Goal: Use online tool/utility: Utilize a website feature to perform a specific function

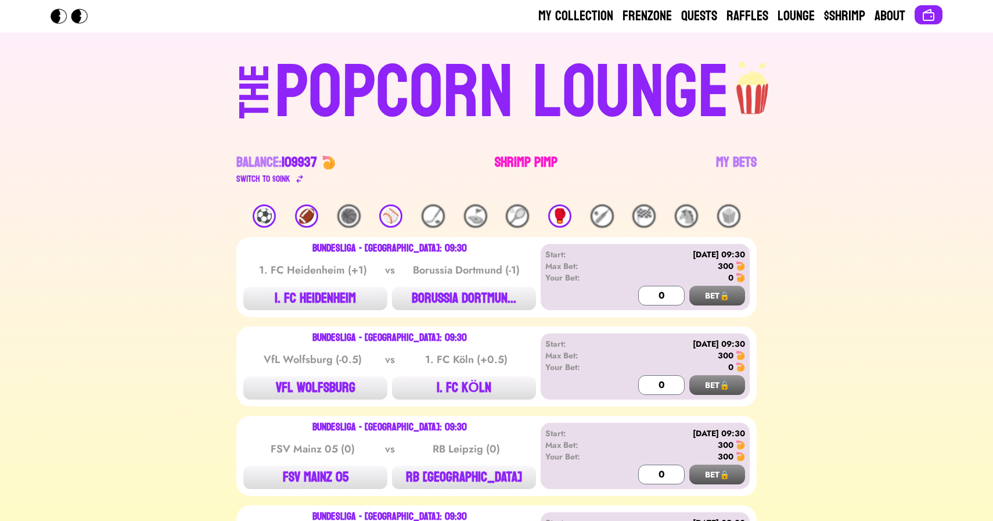
click at [509, 158] on link "Shrimp Pimp" at bounding box center [526, 169] width 63 height 33
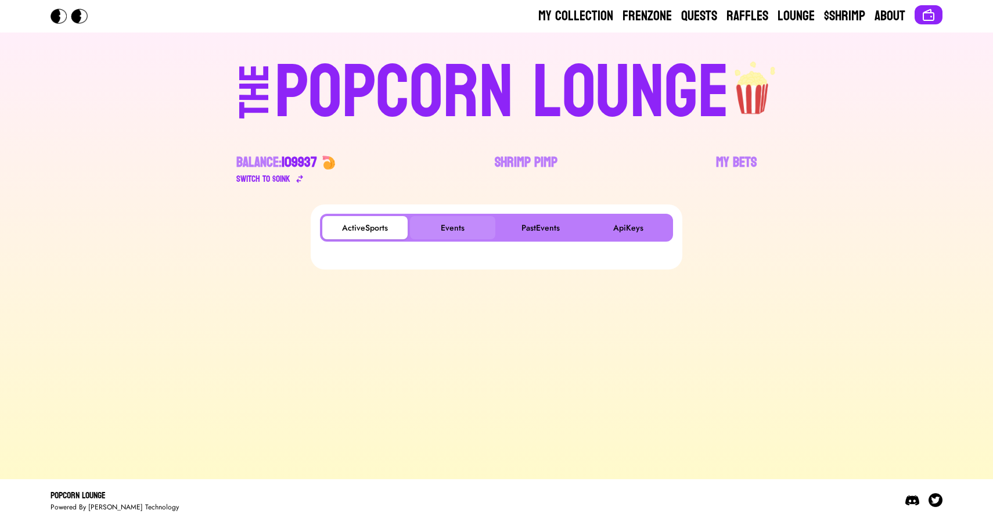
click at [435, 225] on button "Events" at bounding box center [452, 227] width 85 height 23
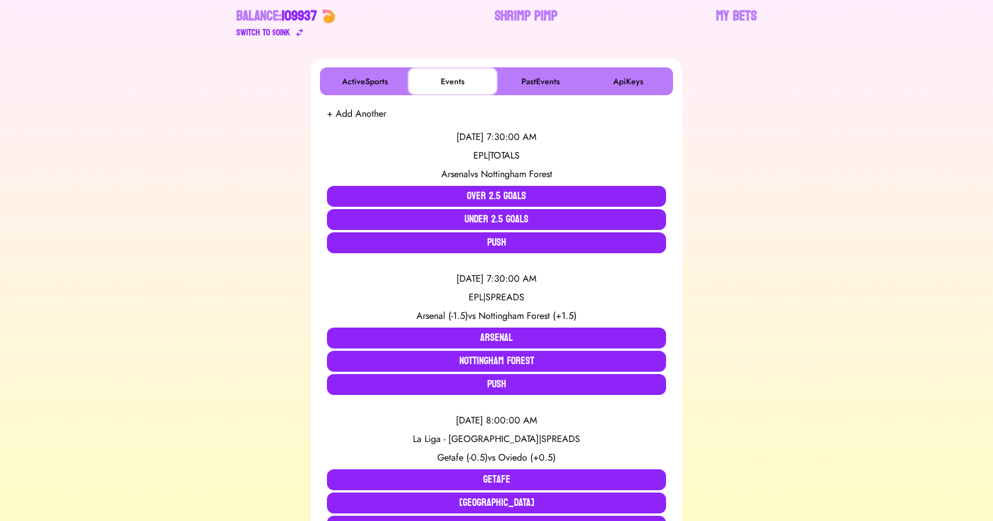
scroll to position [162, 0]
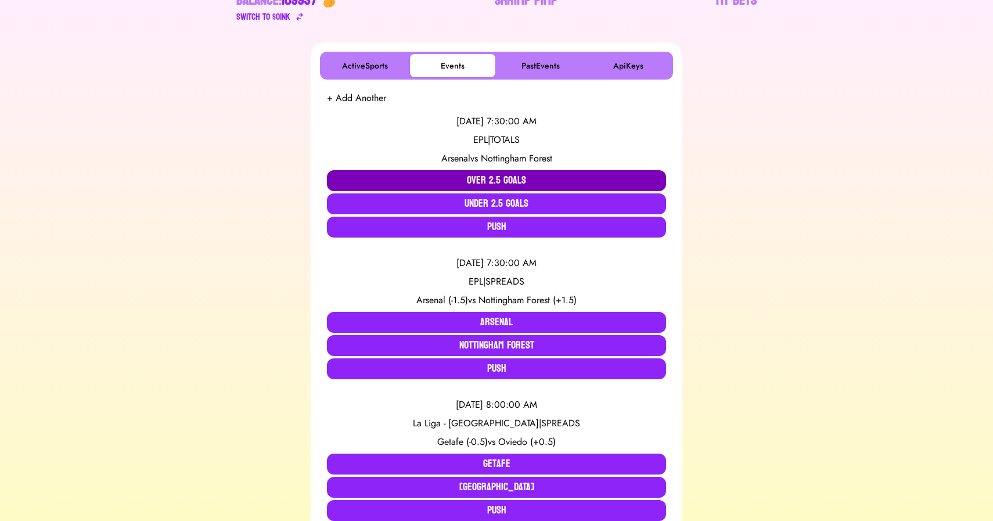
click at [365, 173] on button "Over 2.5 Goals" at bounding box center [496, 180] width 339 height 21
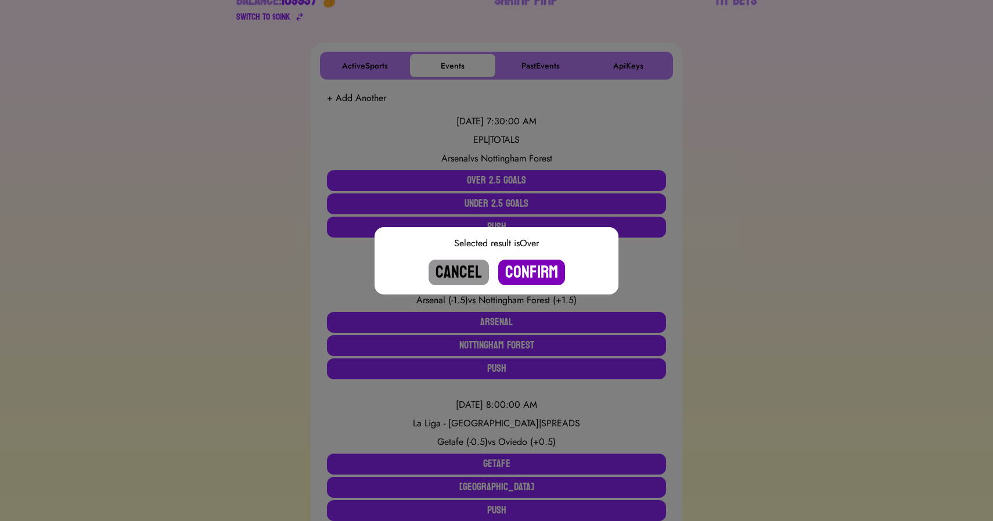
click at [520, 270] on button "Confirm" at bounding box center [531, 272] width 67 height 26
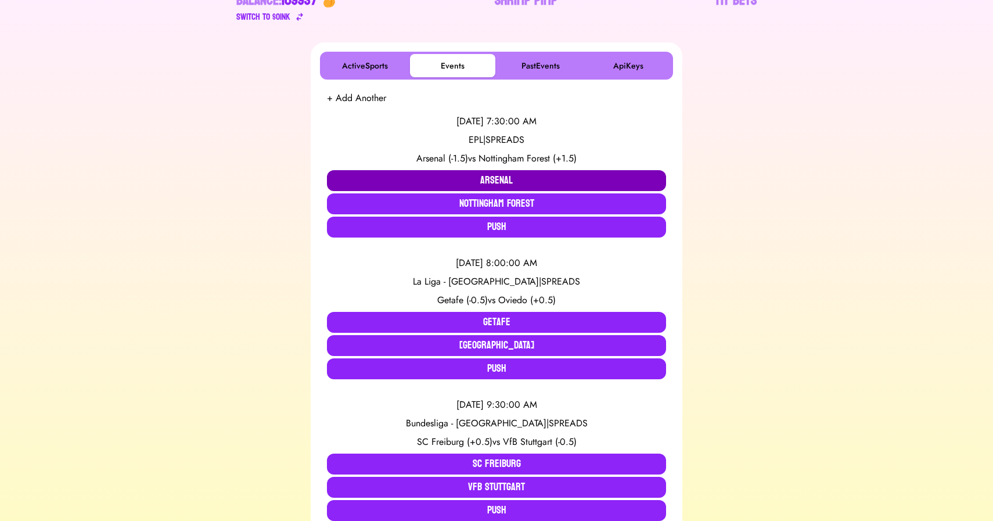
click at [466, 176] on button "Arsenal" at bounding box center [496, 180] width 339 height 21
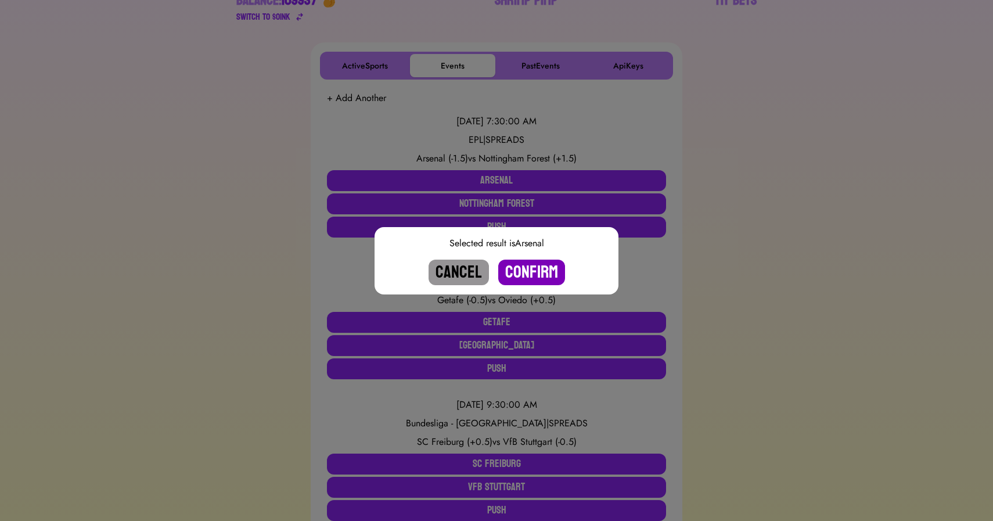
click at [520, 271] on button "Confirm" at bounding box center [531, 272] width 67 height 26
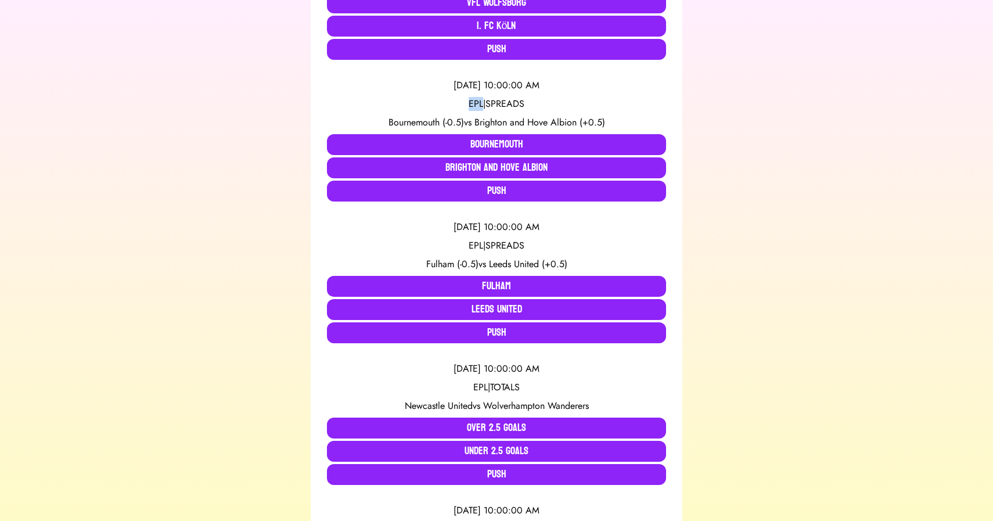
scroll to position [1055, 0]
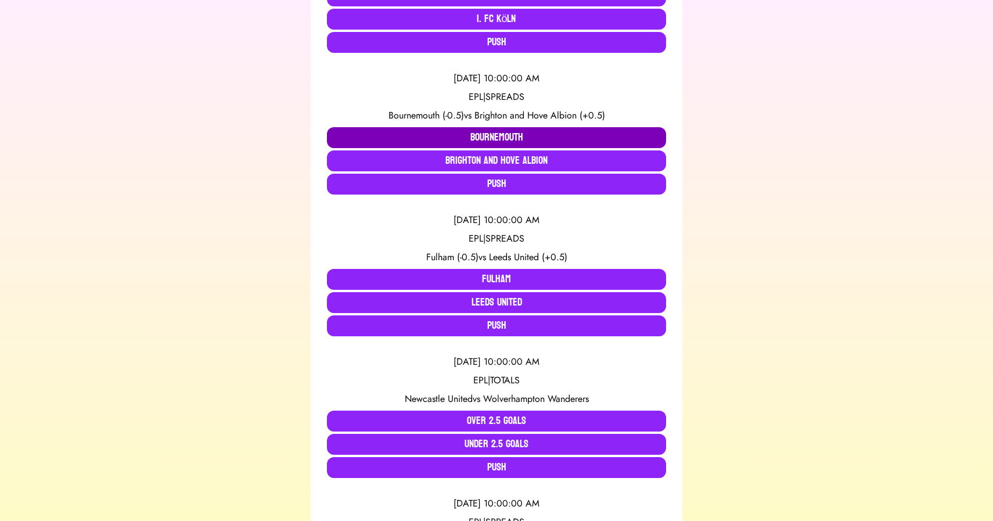
click at [375, 140] on button "Bournemouth" at bounding box center [496, 137] width 339 height 21
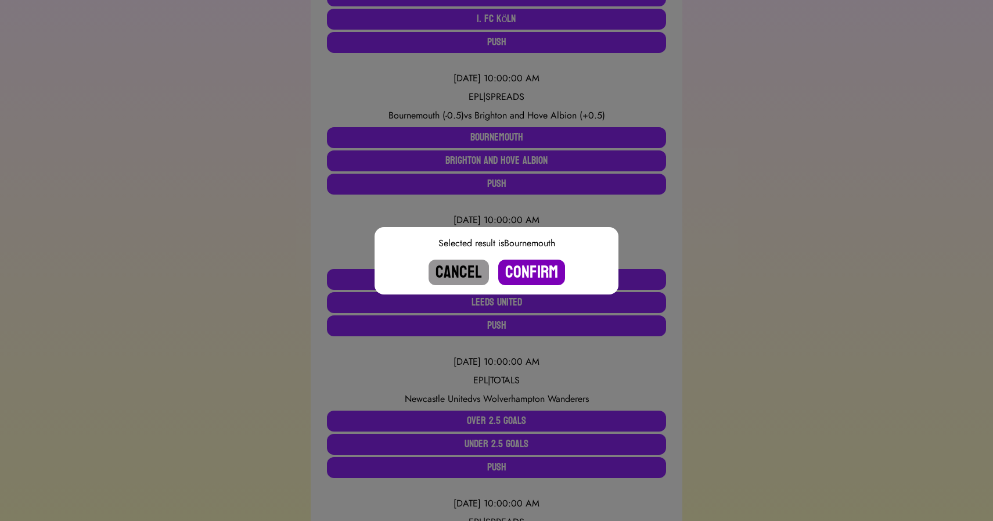
click at [526, 269] on button "Confirm" at bounding box center [531, 272] width 67 height 26
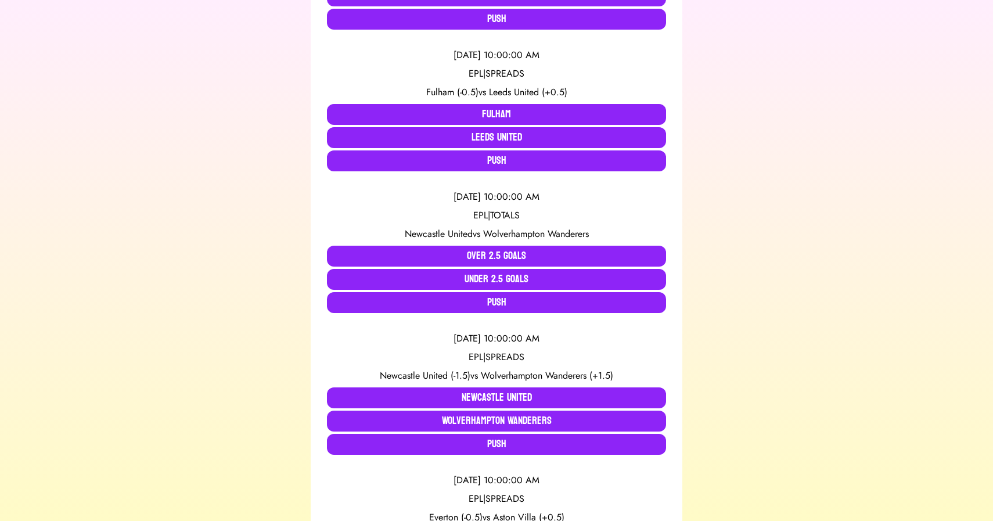
scroll to position [1085, 0]
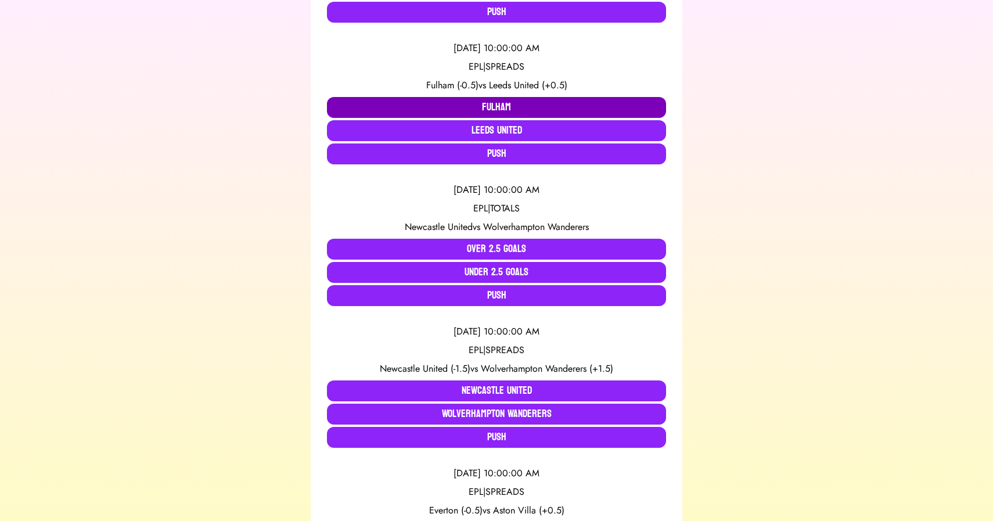
click at [435, 103] on button "Fulham" at bounding box center [496, 107] width 339 height 21
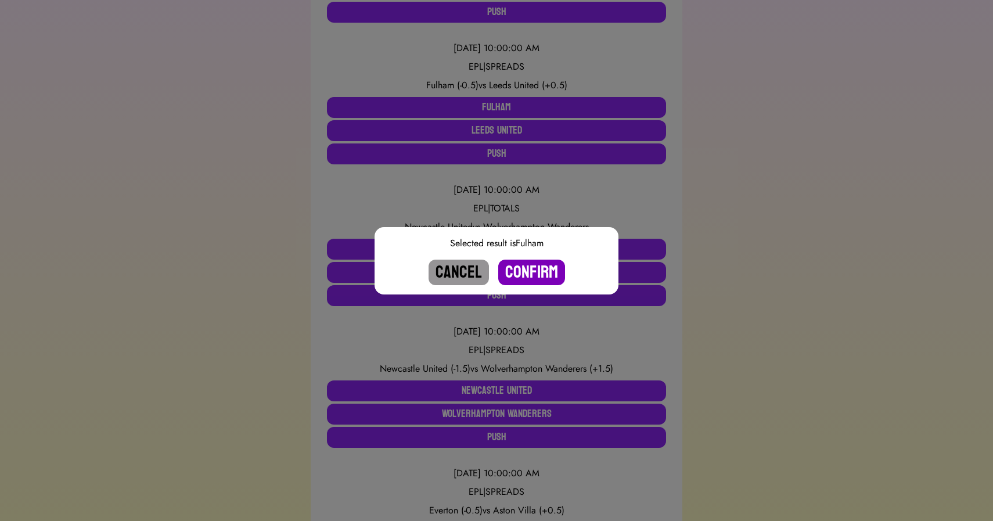
click at [530, 267] on button "Confirm" at bounding box center [531, 272] width 67 height 26
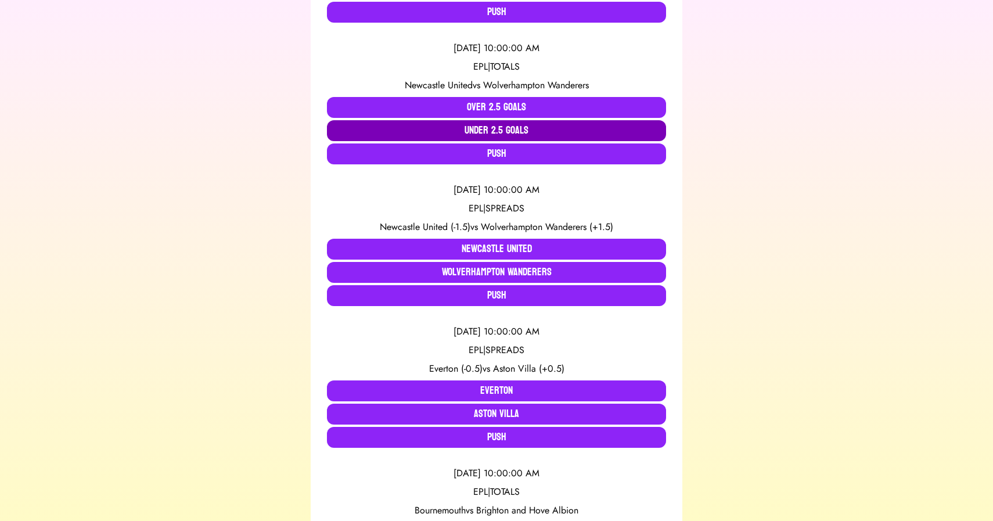
click at [395, 132] on button "Under 2.5 Goals" at bounding box center [496, 130] width 339 height 21
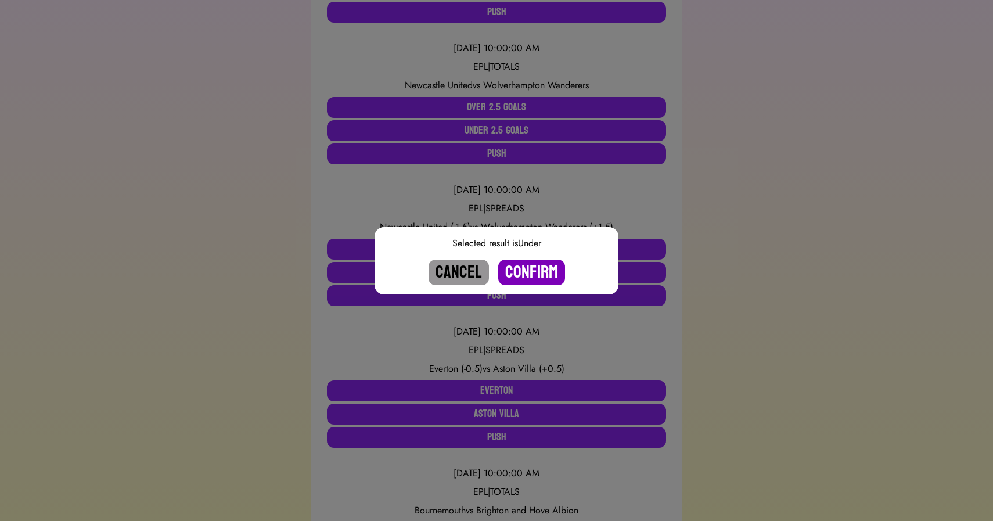
click at [525, 271] on button "Confirm" at bounding box center [531, 272] width 67 height 26
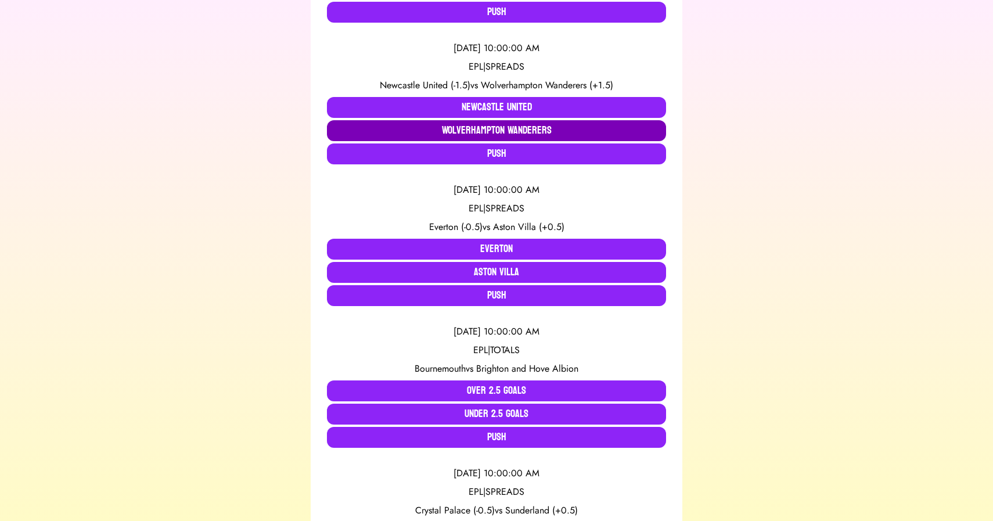
click at [440, 132] on button "Wolverhampton Wanderers" at bounding box center [496, 130] width 339 height 21
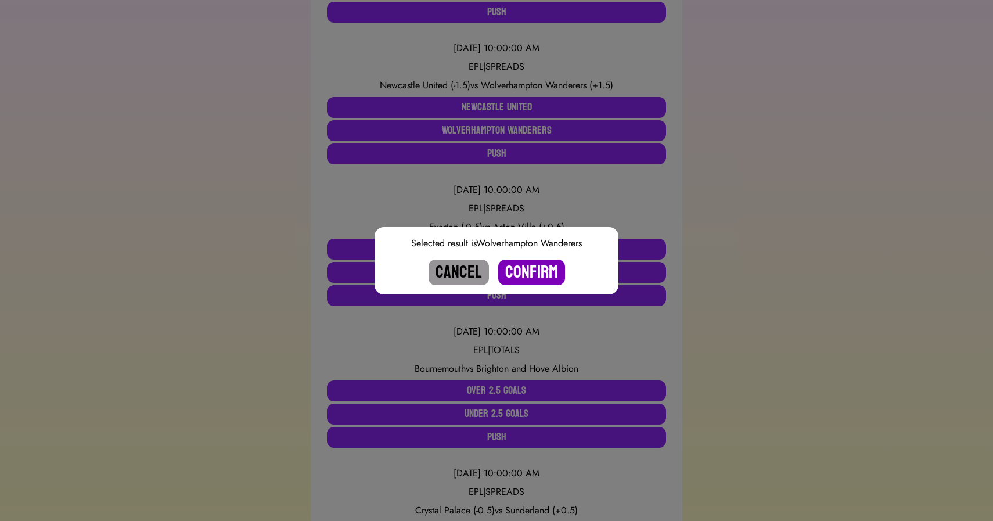
click at [528, 268] on button "Confirm" at bounding box center [531, 272] width 67 height 26
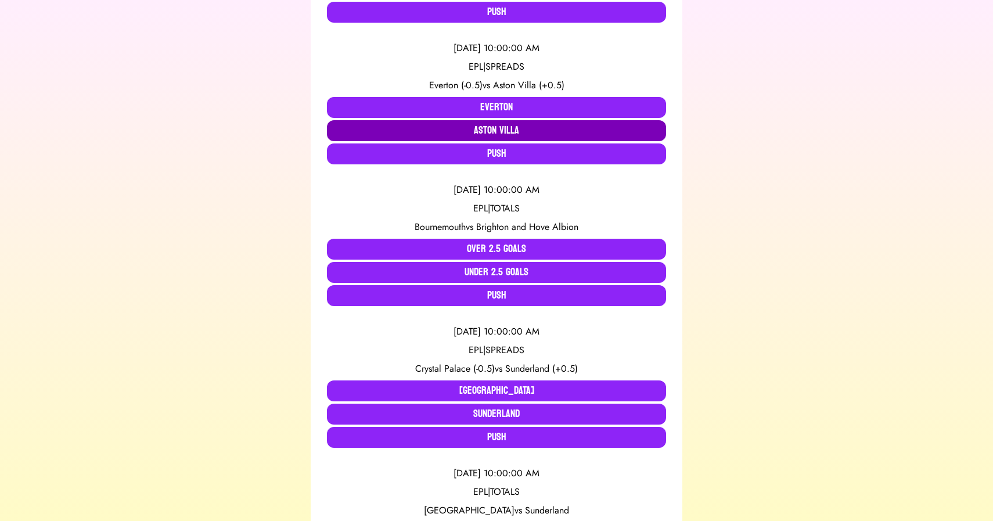
click at [450, 131] on button "Aston Villa" at bounding box center [496, 130] width 339 height 21
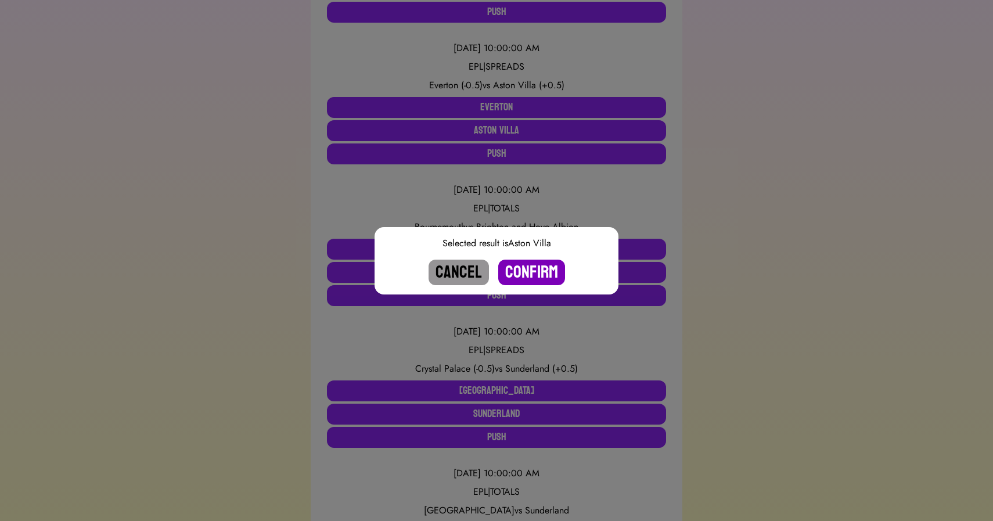
click at [532, 272] on button "Confirm" at bounding box center [531, 272] width 67 height 26
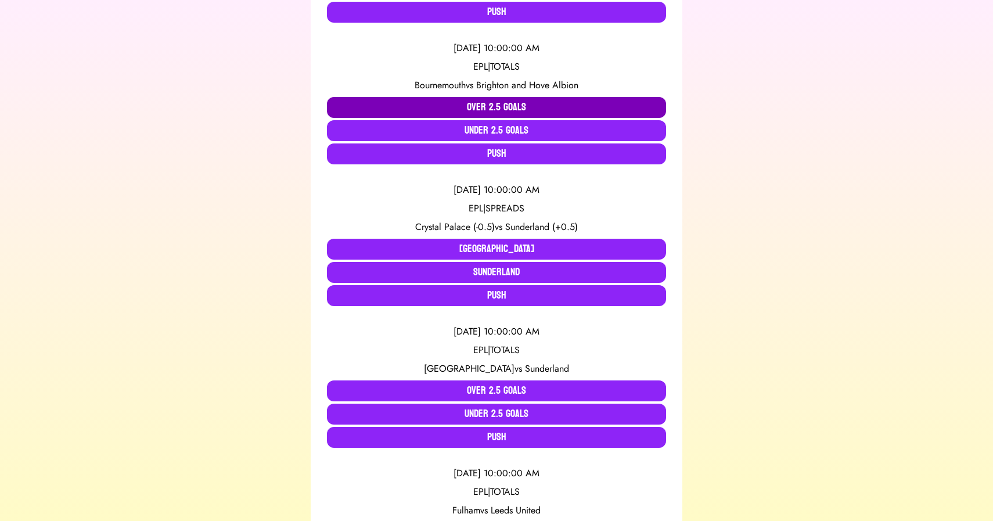
click at [385, 107] on button "Over 2.5 Goals" at bounding box center [496, 107] width 339 height 21
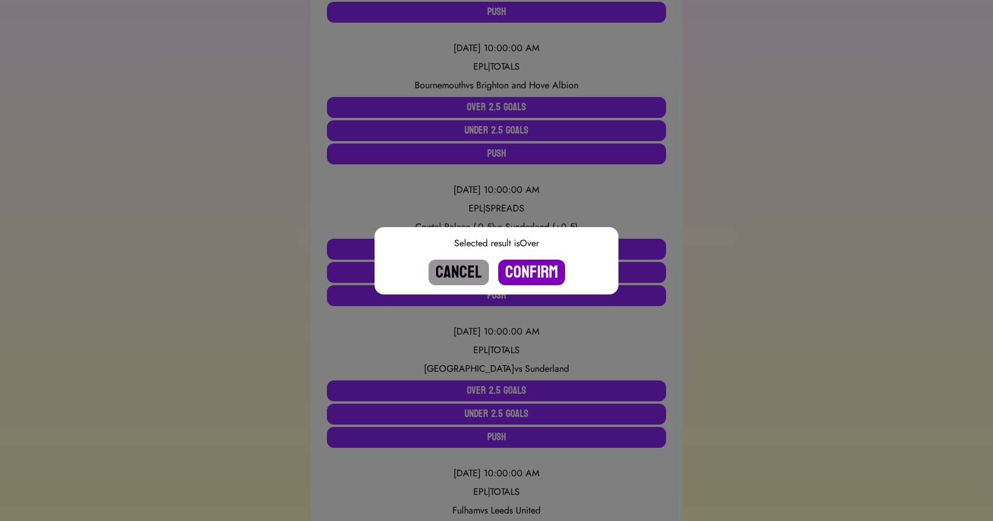
click at [523, 264] on button "Confirm" at bounding box center [531, 272] width 67 height 26
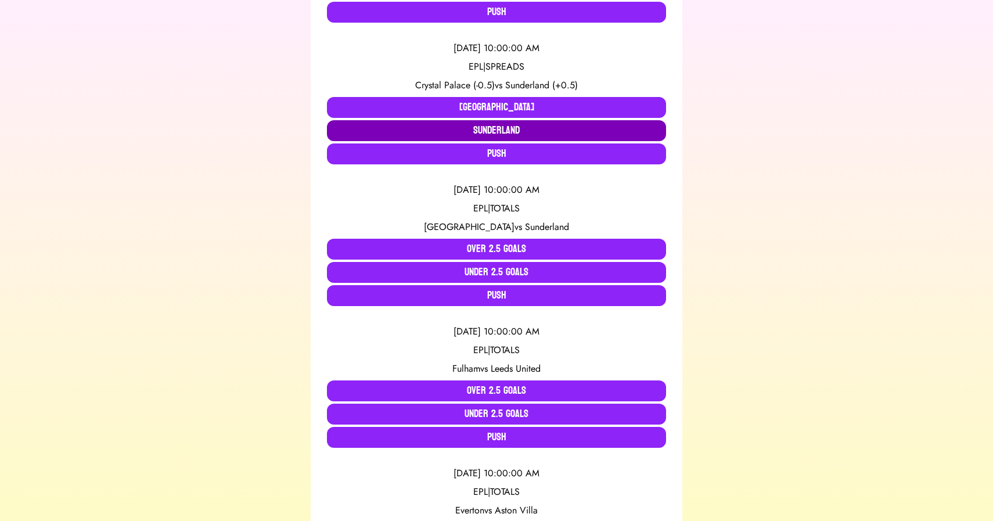
click at [465, 131] on button "Sunderland" at bounding box center [496, 130] width 339 height 21
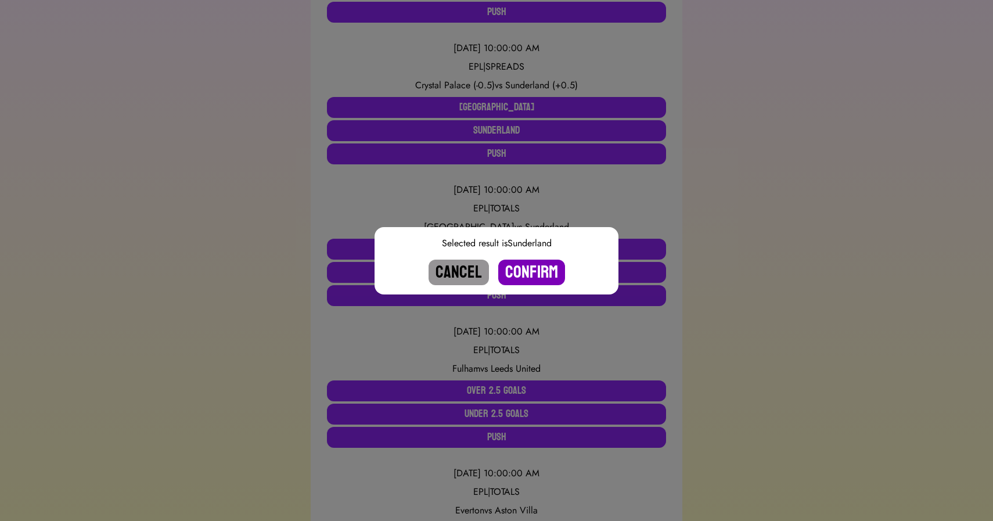
click at [532, 275] on button "Confirm" at bounding box center [531, 272] width 67 height 26
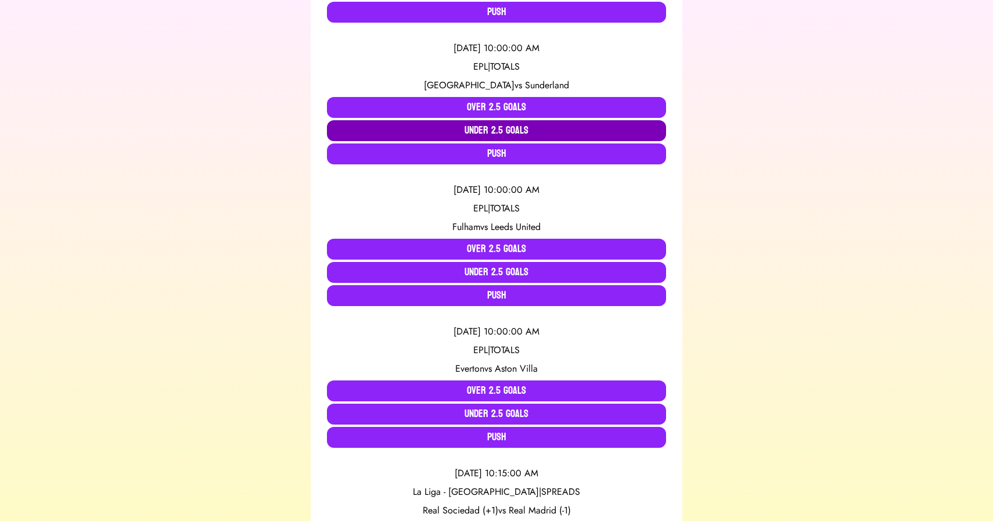
click at [485, 131] on button "Under 2.5 Goals" at bounding box center [496, 130] width 339 height 21
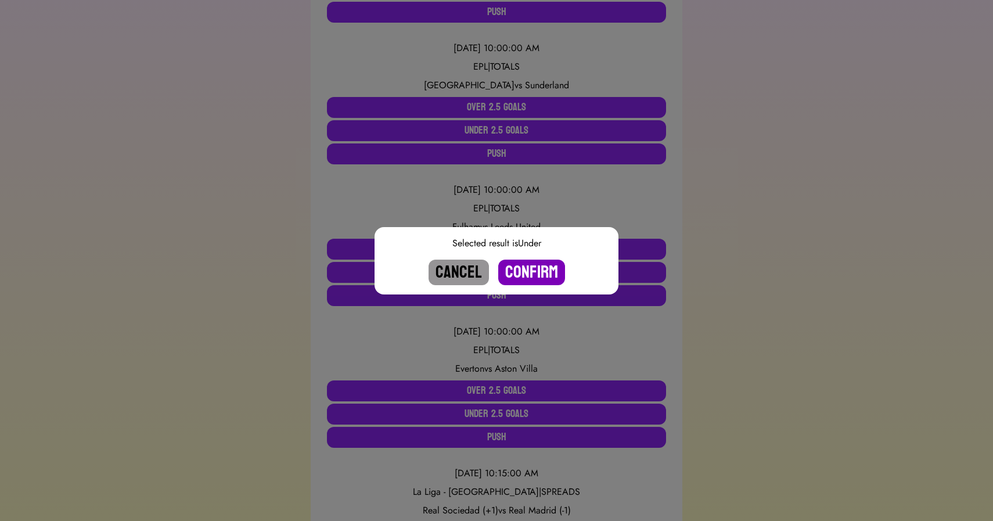
click at [526, 275] on button "Confirm" at bounding box center [531, 272] width 67 height 26
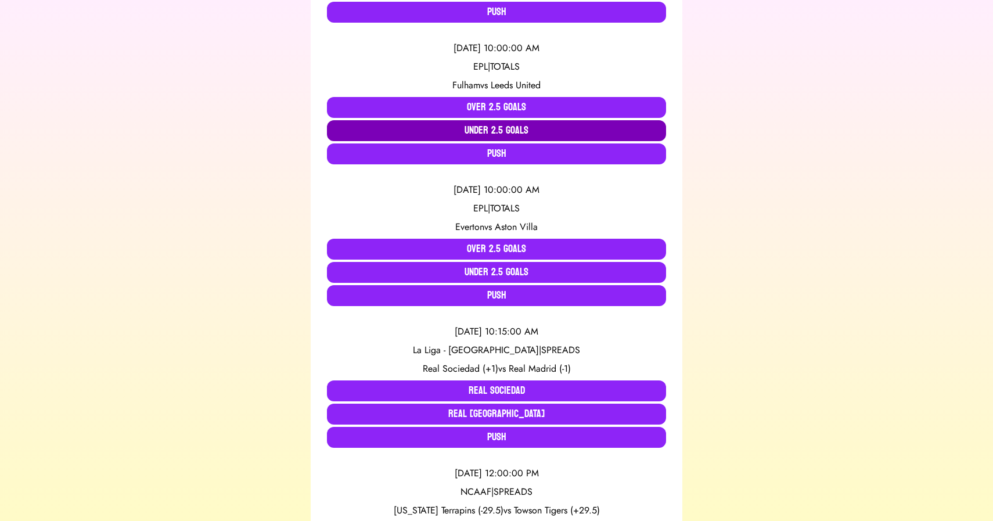
click at [441, 136] on button "Under 2.5 Goals" at bounding box center [496, 130] width 339 height 21
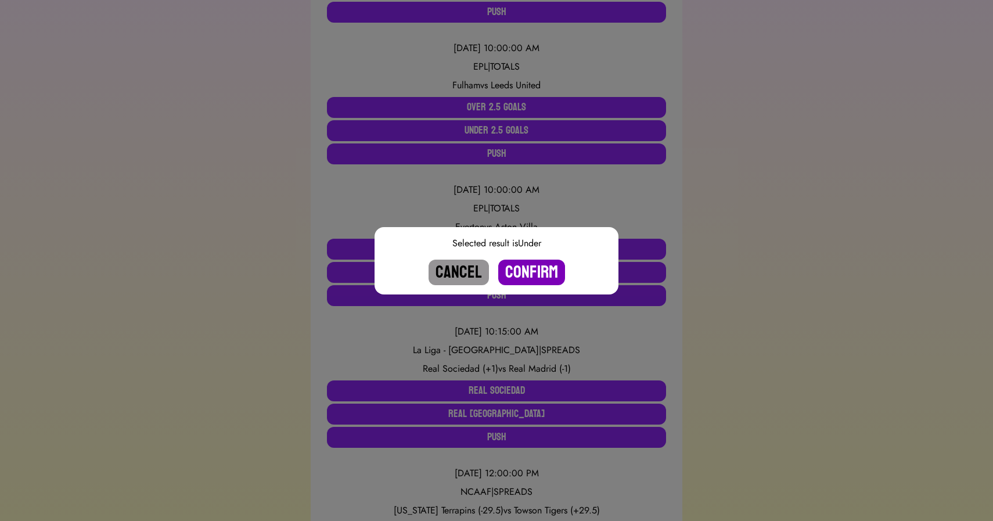
click at [542, 272] on button "Confirm" at bounding box center [531, 272] width 67 height 26
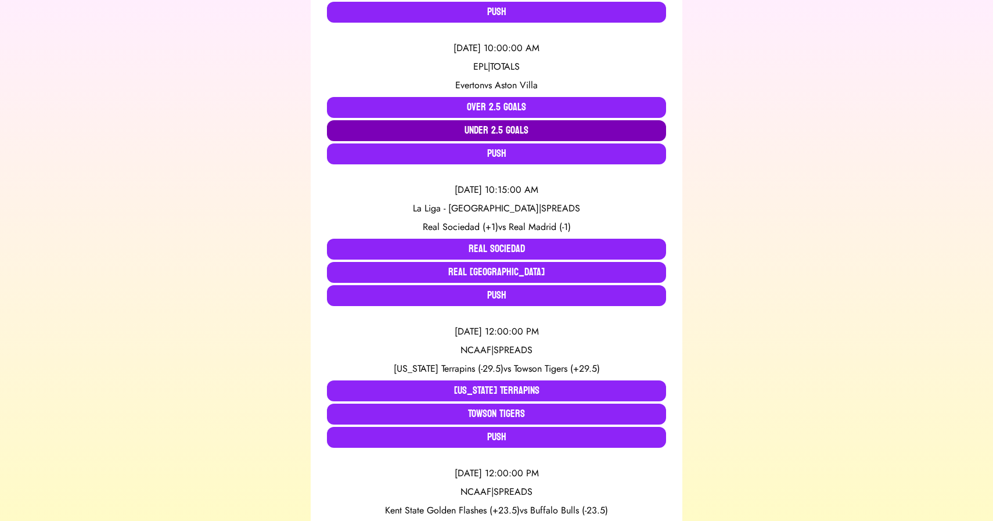
click at [472, 133] on button "Under 2.5 Goals" at bounding box center [496, 130] width 339 height 21
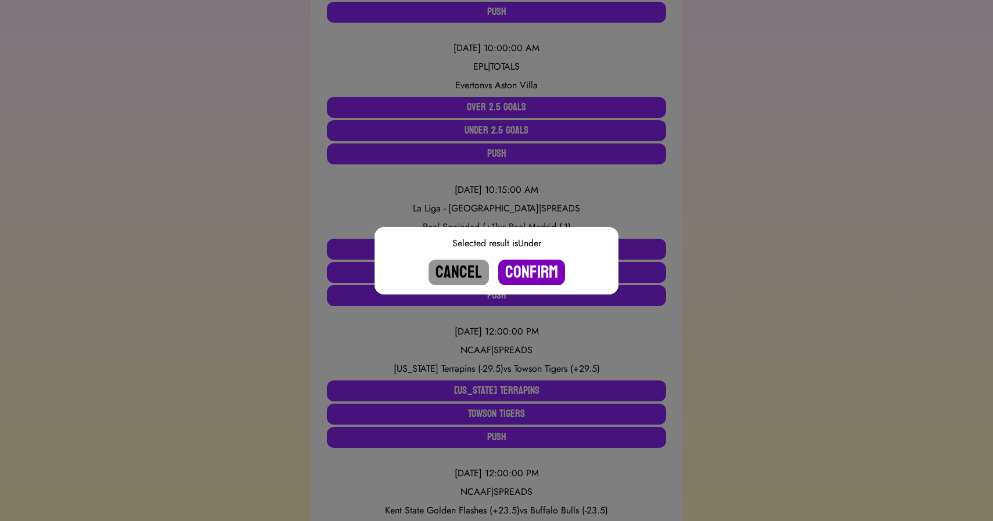
click at [532, 275] on button "Confirm" at bounding box center [531, 272] width 67 height 26
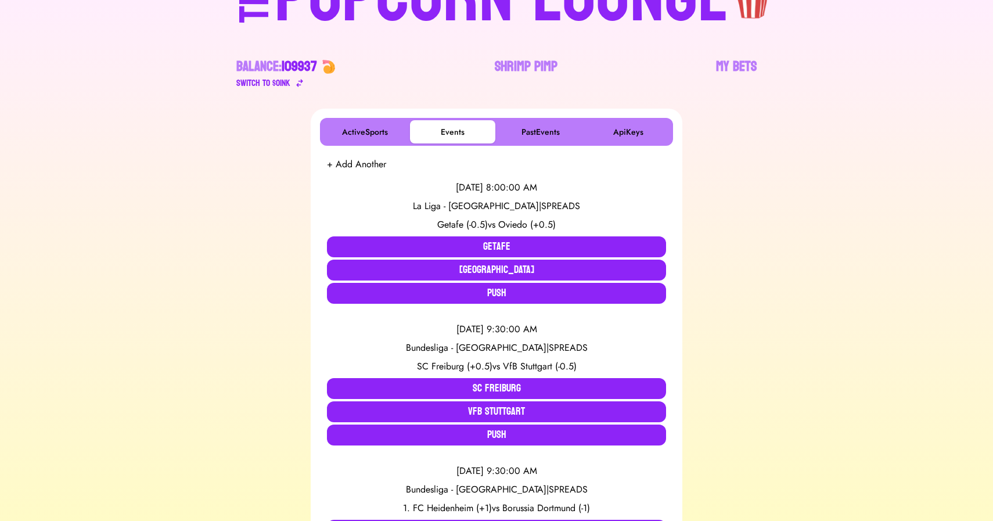
scroll to position [86, 0]
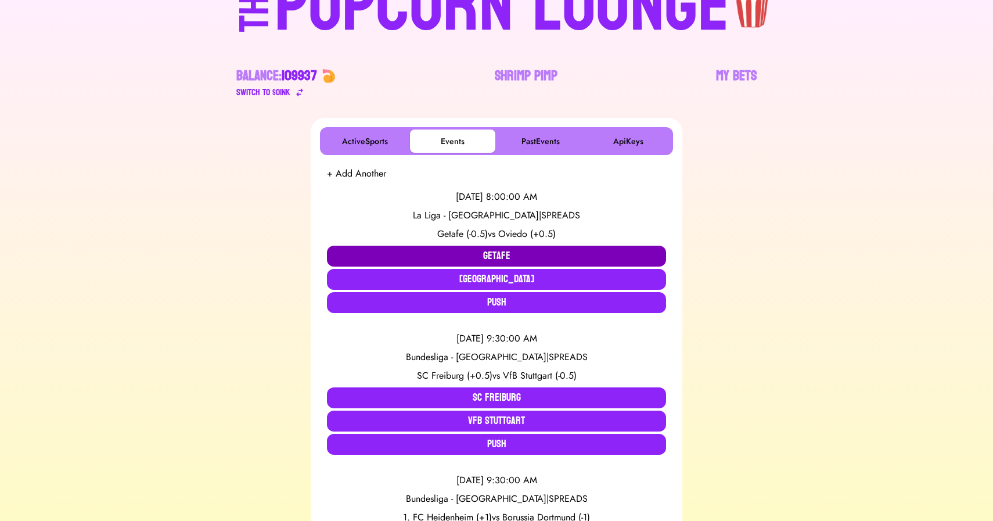
click at [454, 250] on button "Getafe" at bounding box center [496, 256] width 339 height 21
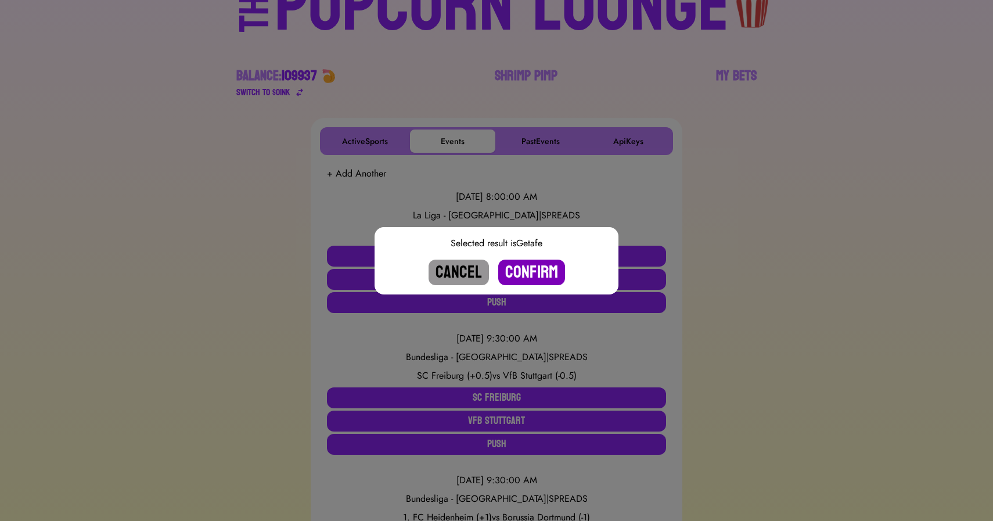
click at [535, 277] on button "Confirm" at bounding box center [531, 272] width 67 height 26
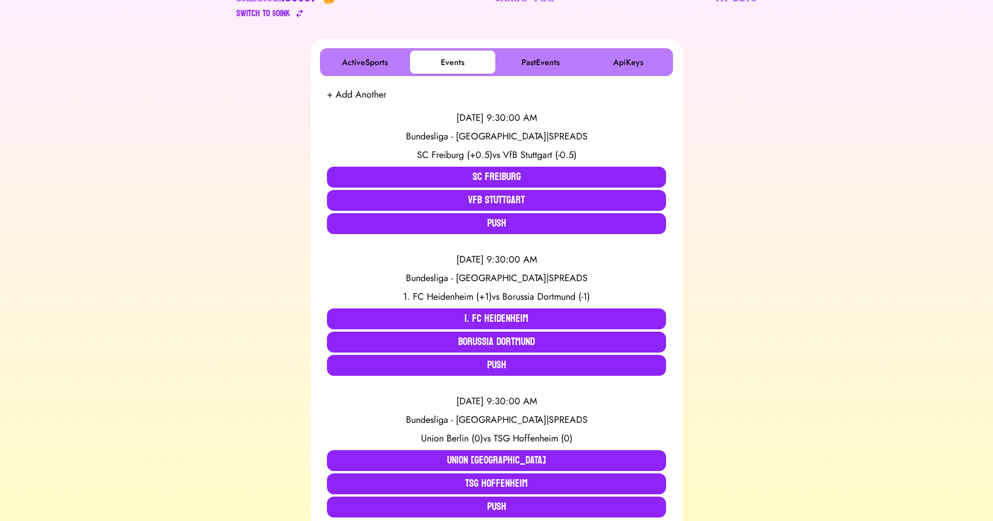
scroll to position [167, 0]
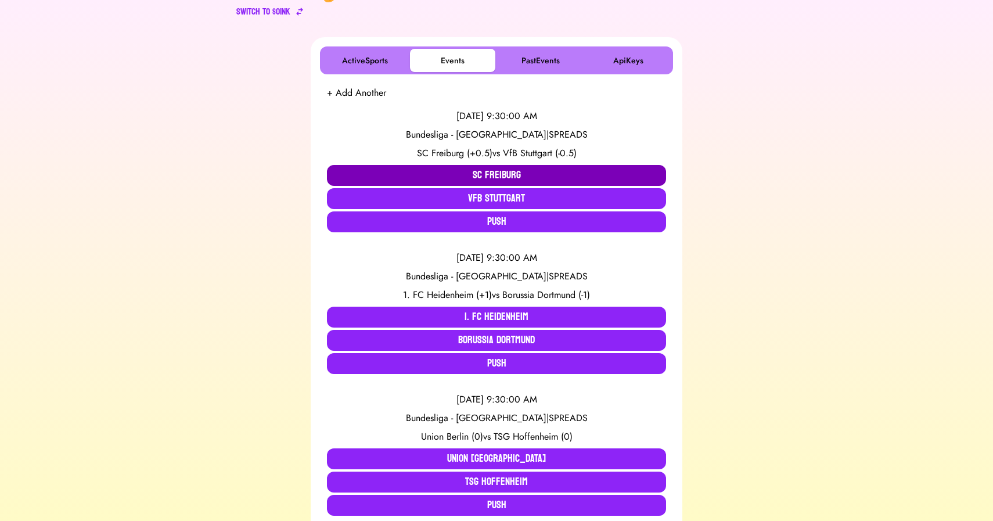
click at [409, 171] on button "SC Freiburg" at bounding box center [496, 175] width 339 height 21
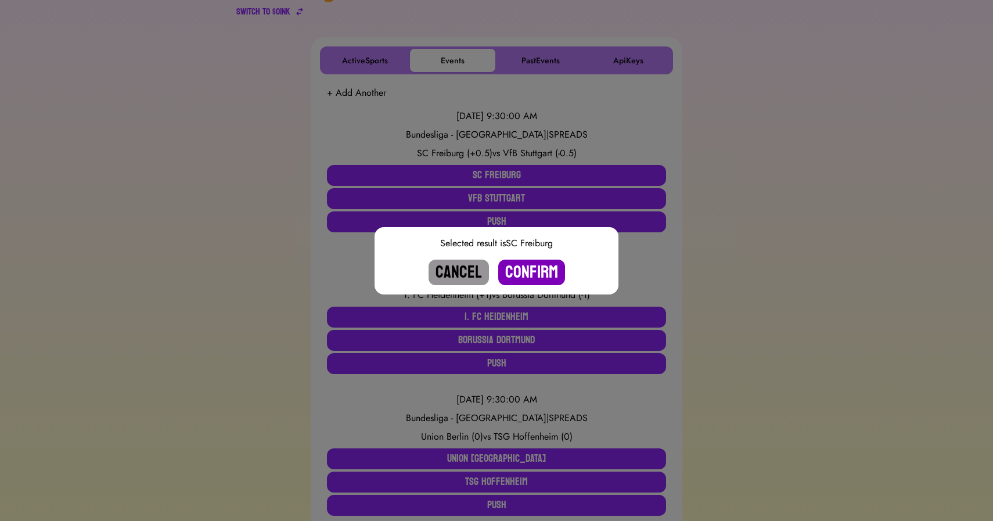
click at [517, 263] on button "Confirm" at bounding box center [531, 272] width 67 height 26
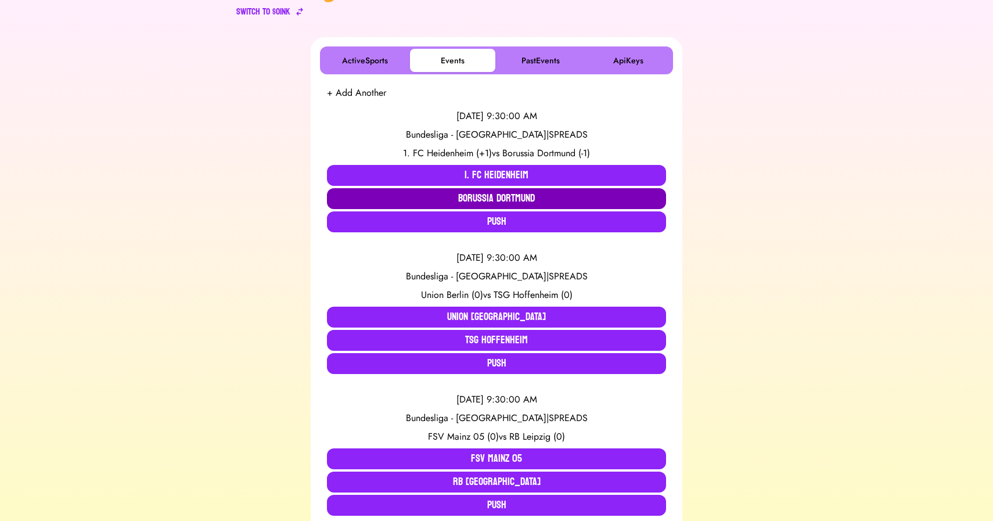
click at [400, 196] on button "Borussia Dortmund" at bounding box center [496, 198] width 339 height 21
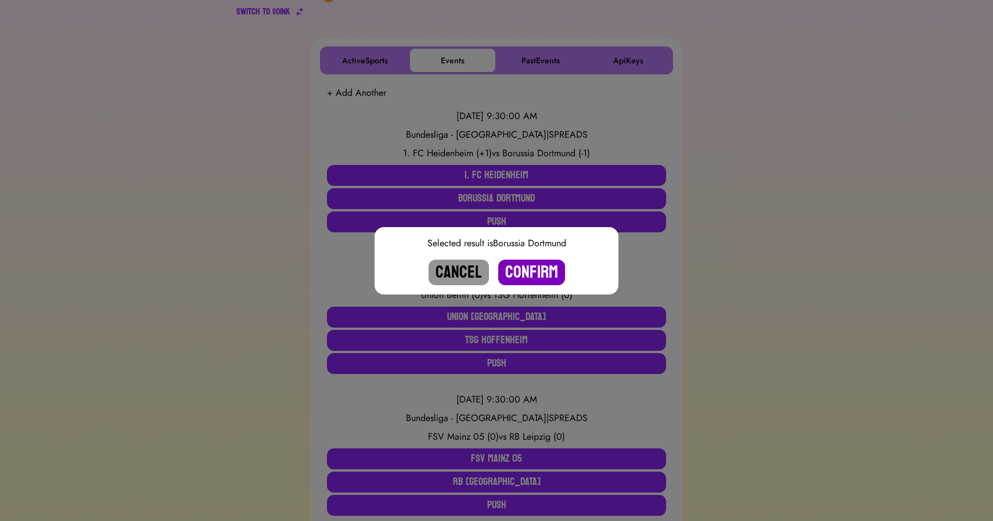
click at [528, 271] on button "Confirm" at bounding box center [531, 272] width 67 height 26
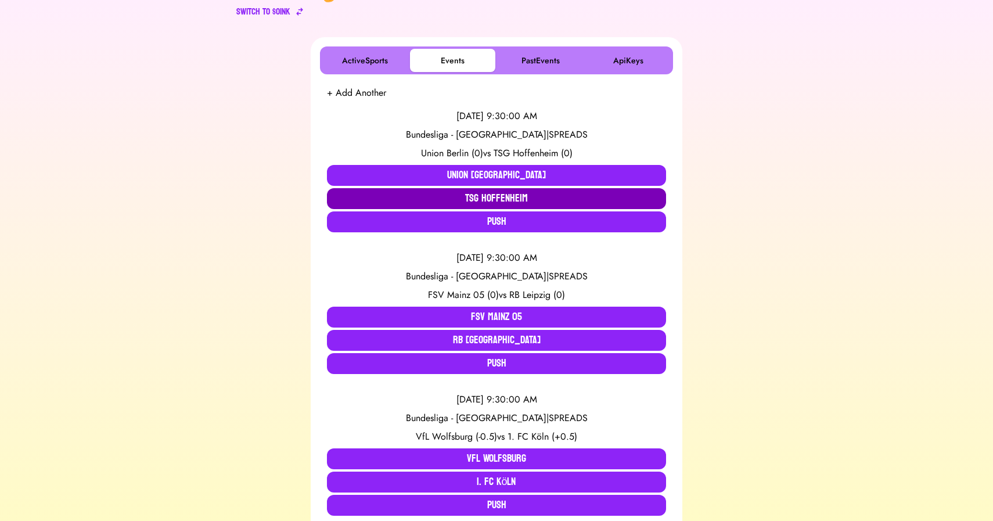
click at [449, 196] on button "TSG Hoffenheim" at bounding box center [496, 198] width 339 height 21
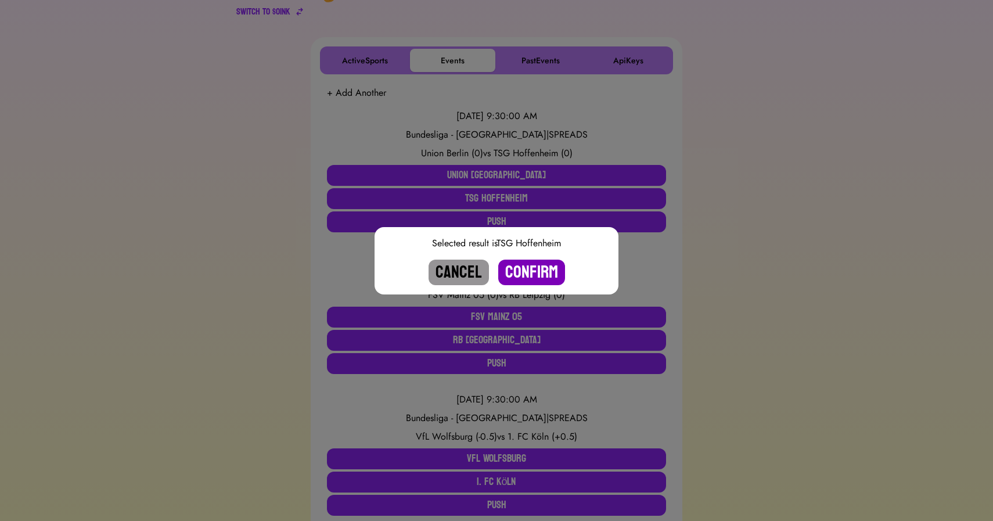
click at [546, 266] on button "Confirm" at bounding box center [531, 272] width 67 height 26
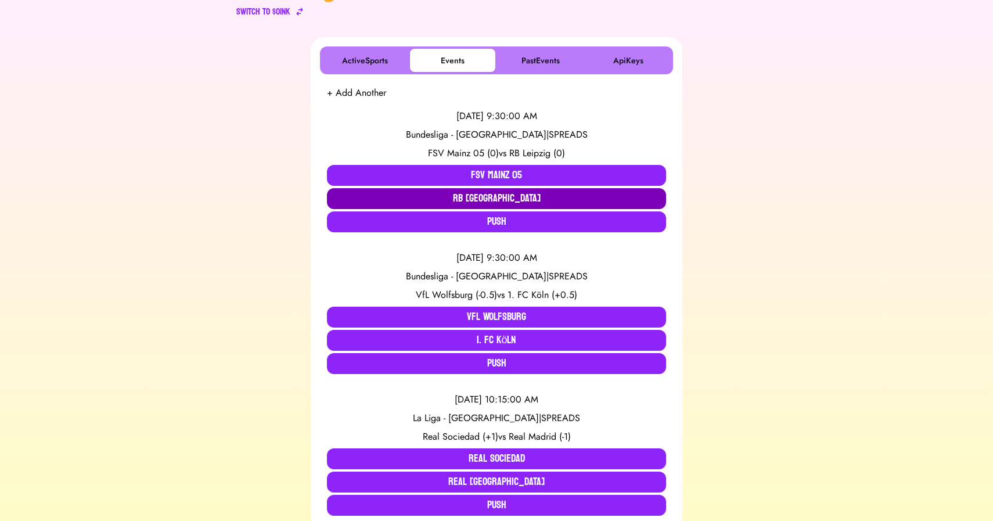
click at [409, 204] on button "RB [GEOGRAPHIC_DATA]" at bounding box center [496, 198] width 339 height 21
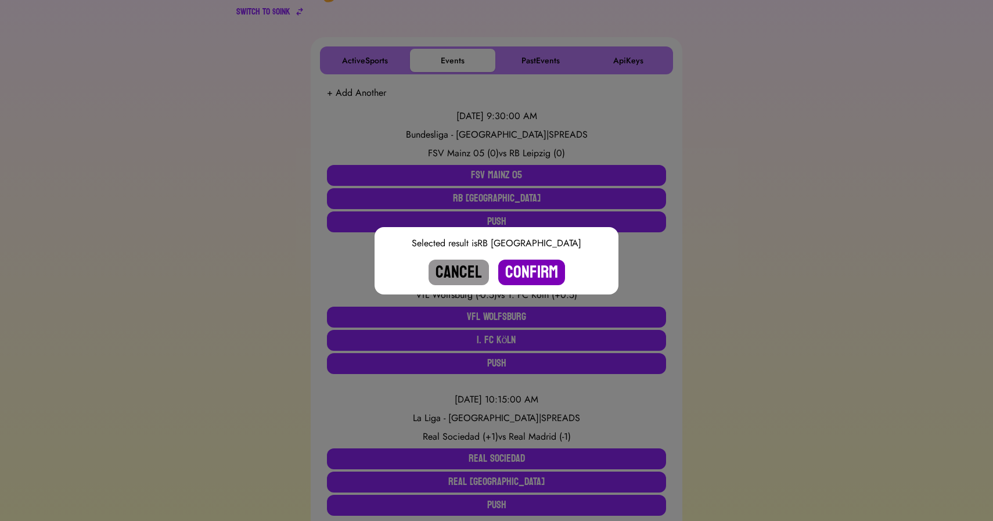
click at [531, 266] on button "Confirm" at bounding box center [531, 272] width 67 height 26
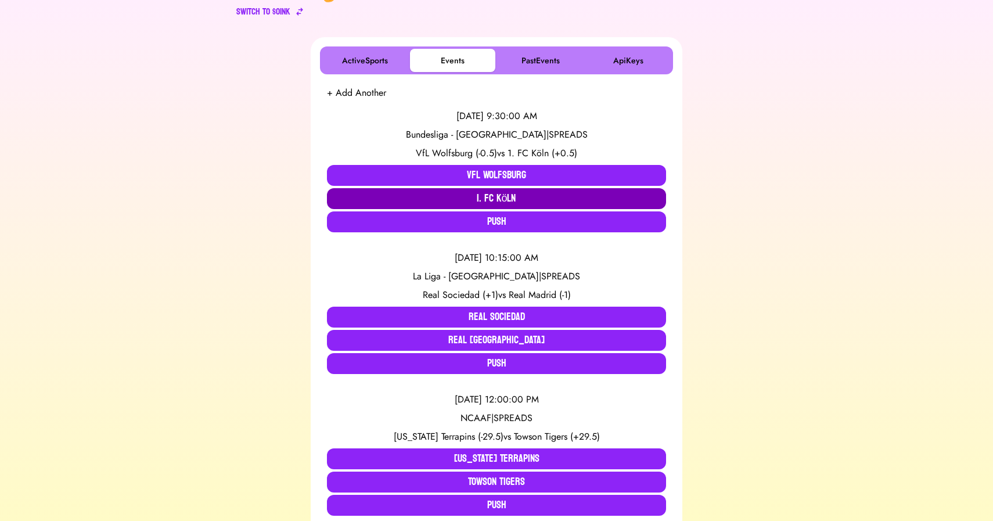
click at [492, 196] on button "1. FC Köln" at bounding box center [496, 198] width 339 height 21
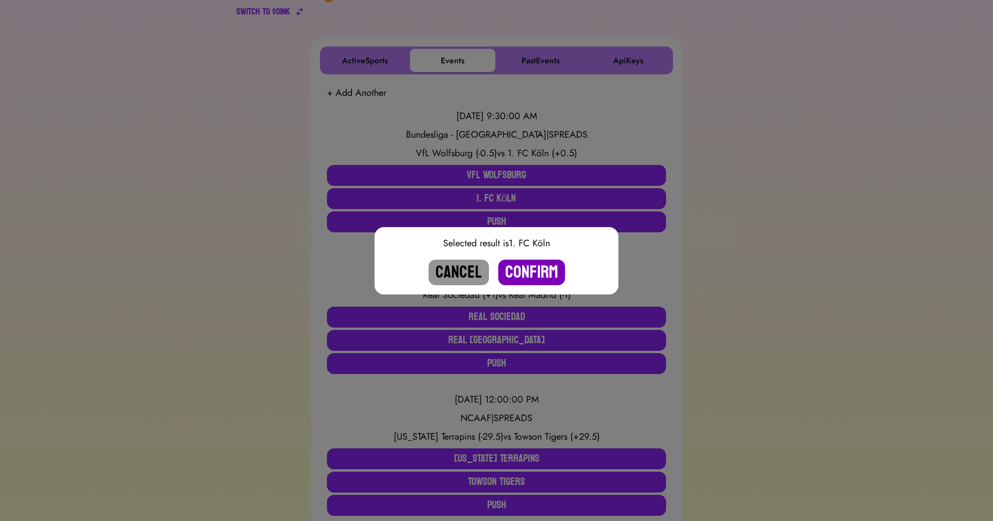
click at [532, 271] on button "Confirm" at bounding box center [531, 272] width 67 height 26
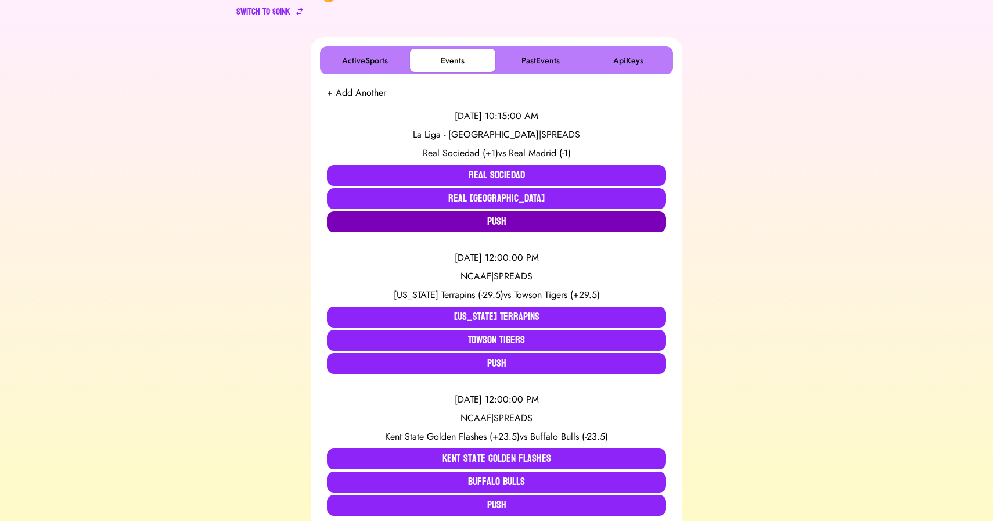
click at [425, 226] on button "Push" at bounding box center [496, 221] width 339 height 21
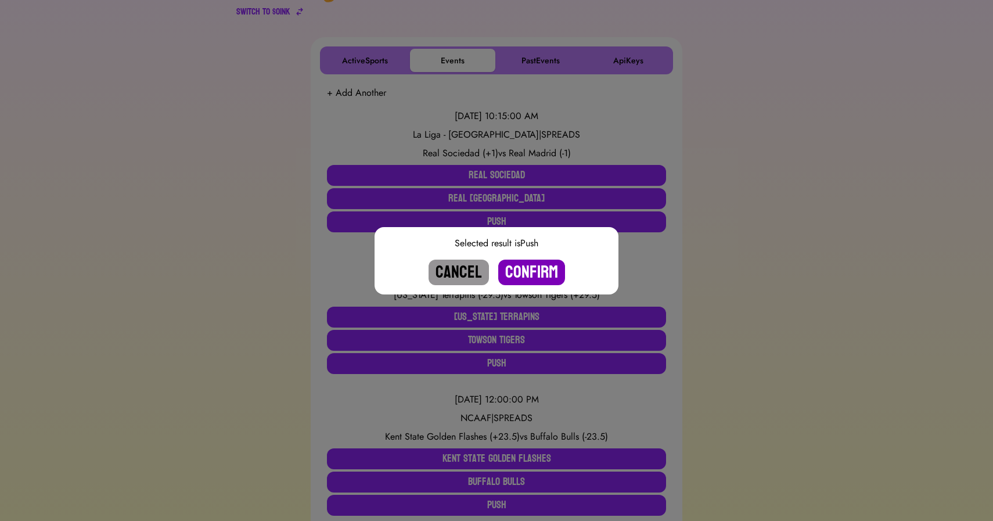
click at [532, 267] on button "Confirm" at bounding box center [531, 272] width 67 height 26
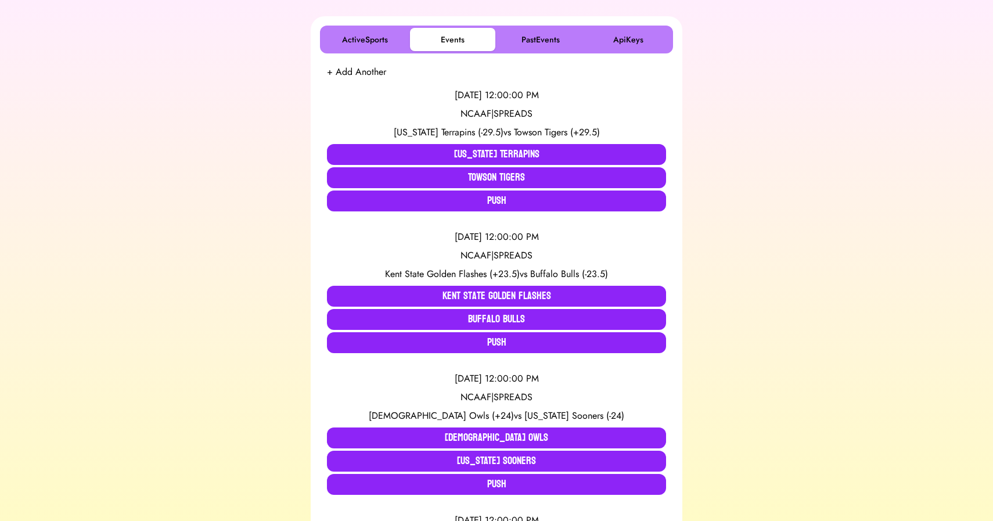
scroll to position [0, 0]
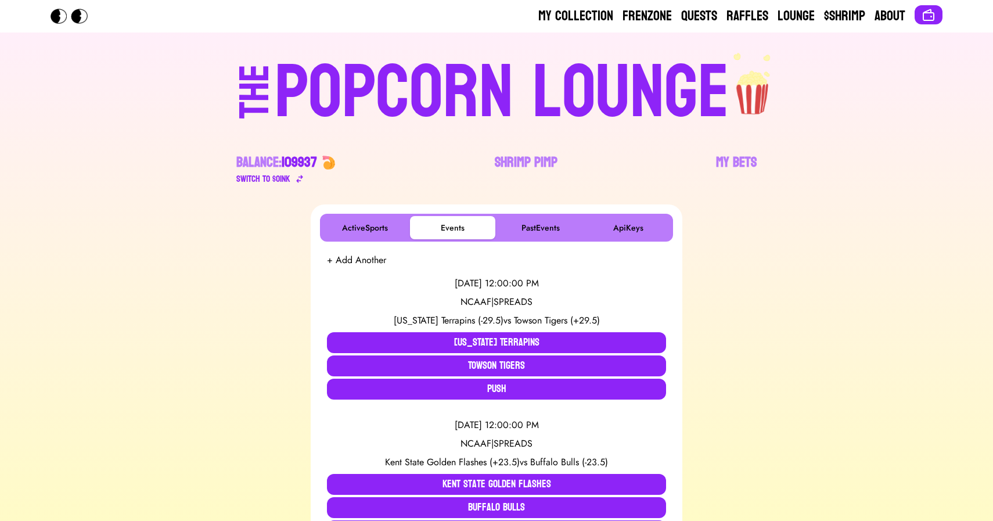
click at [440, 87] on div "POPCORN LOUNGE" at bounding box center [502, 93] width 455 height 74
